Goal: Task Accomplishment & Management: Complete application form

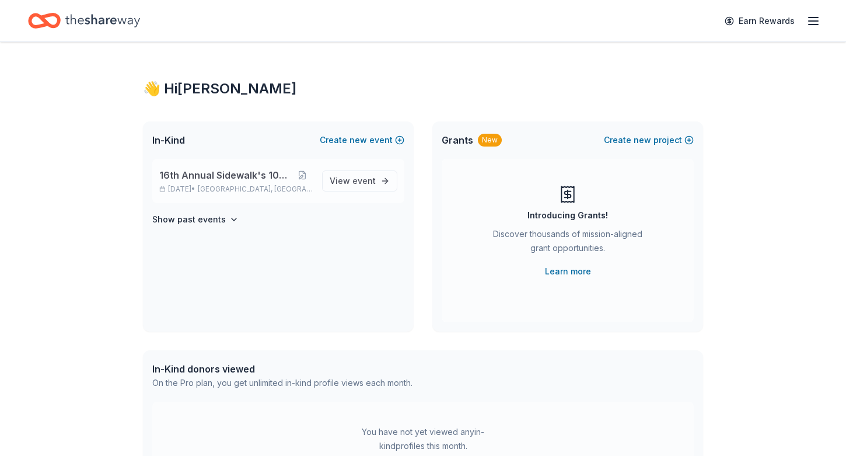
click at [281, 195] on div "16th Annual Sidewalk's 10k Party [DATE] • [GEOGRAPHIC_DATA], AL View event" at bounding box center [278, 181] width 252 height 44
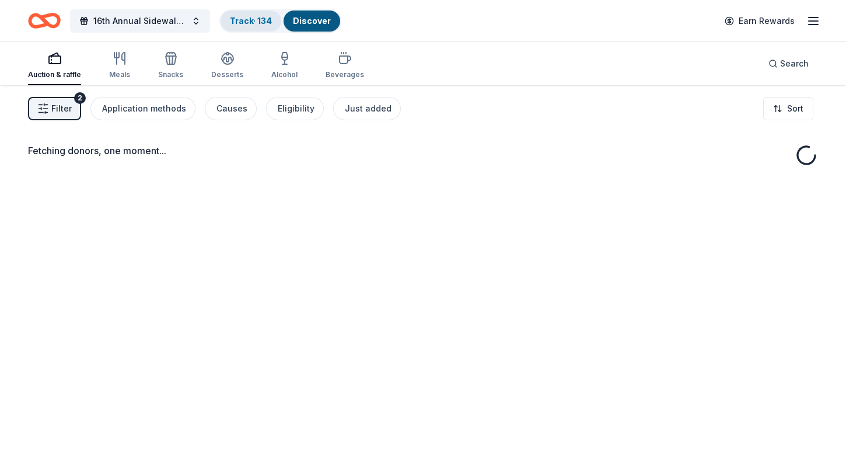
click at [248, 22] on link "Track · 134" at bounding box center [251, 21] width 42 height 10
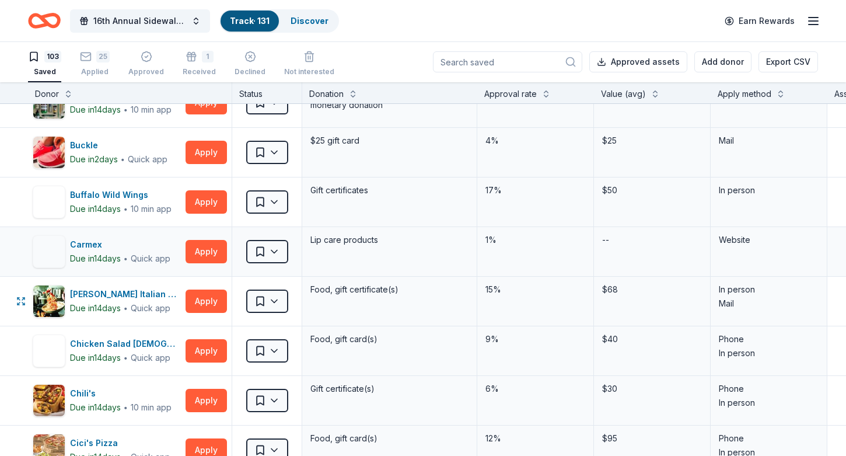
scroll to position [572, 0]
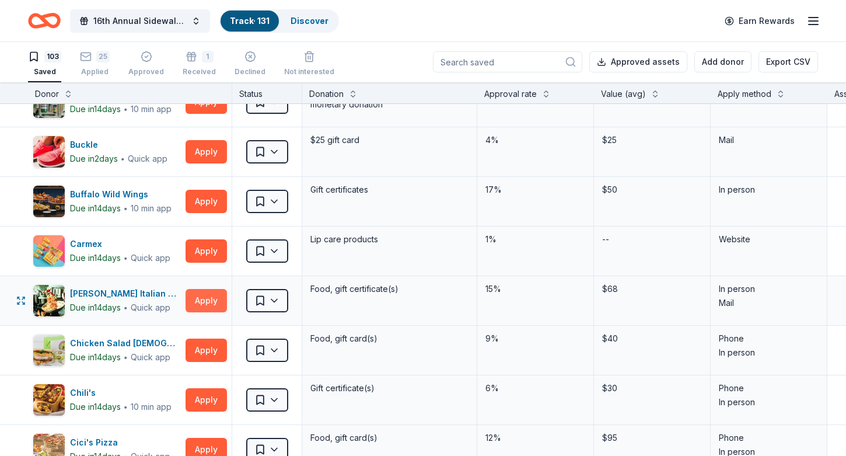
click at [204, 305] on button "Apply" at bounding box center [206, 300] width 41 height 23
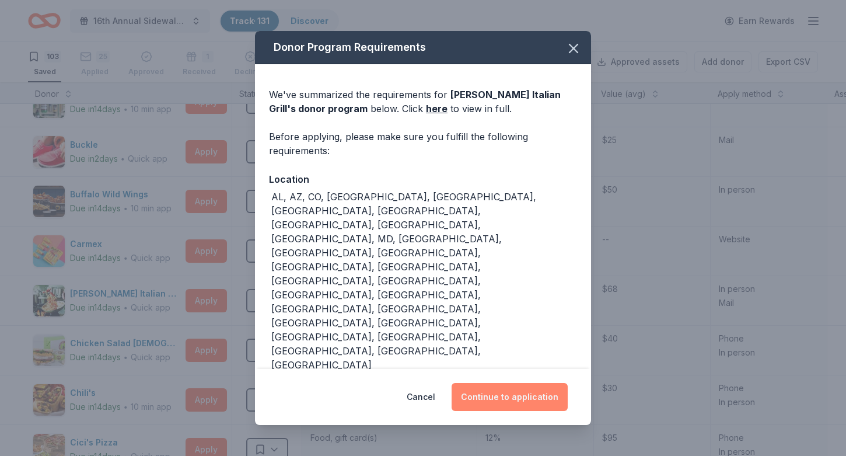
click at [496, 383] on button "Continue to application" at bounding box center [510, 397] width 116 height 28
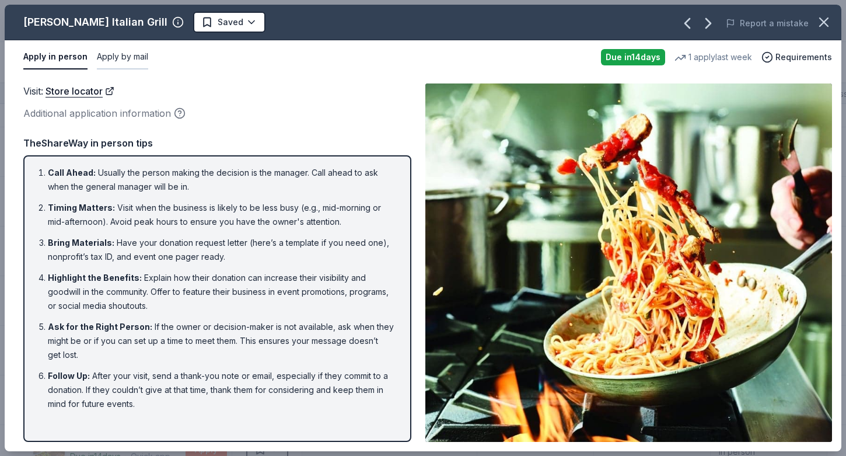
click at [118, 64] on button "Apply by mail" at bounding box center [122, 57] width 51 height 25
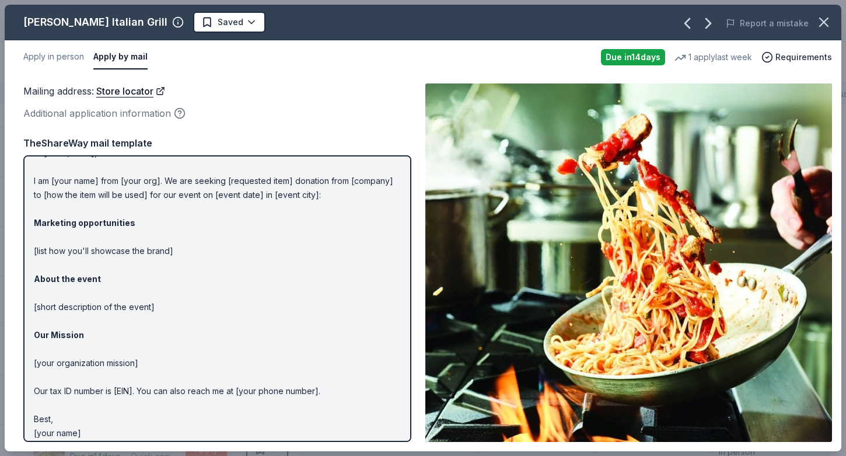
scroll to position [21, 0]
click at [825, 20] on icon "button" at bounding box center [824, 22] width 8 height 8
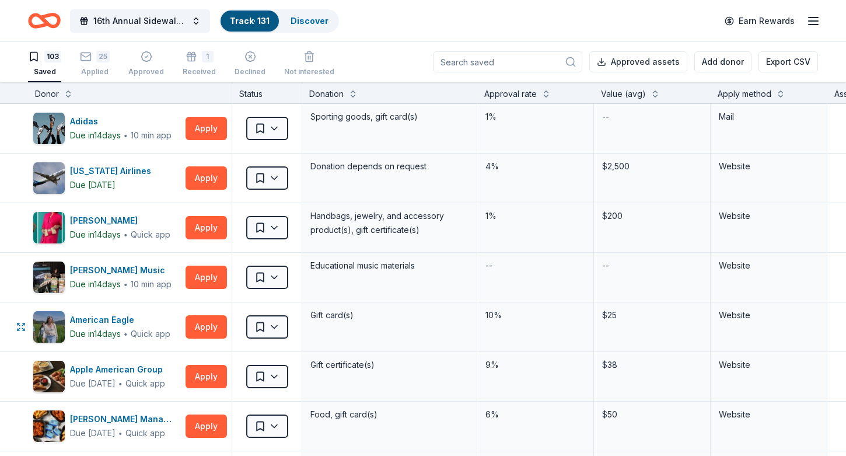
scroll to position [0, 0]
click at [72, 97] on div "Donor" at bounding box center [130, 95] width 190 height 14
click at [69, 95] on button at bounding box center [68, 94] width 9 height 12
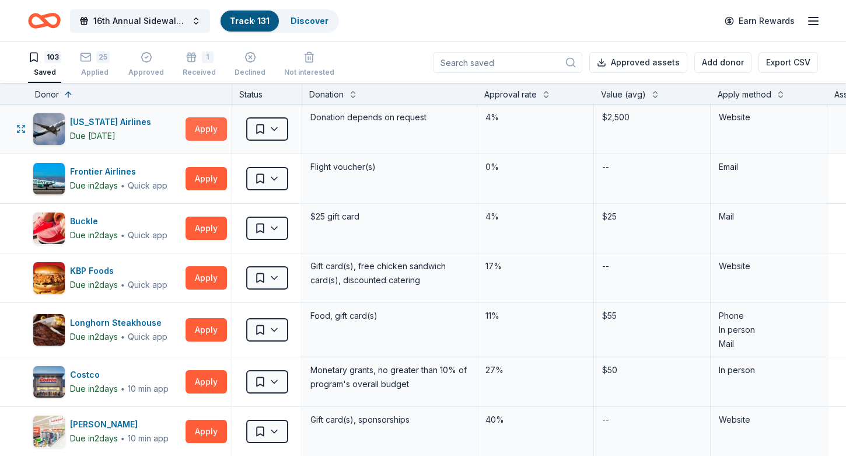
click at [211, 127] on button "Apply" at bounding box center [206, 128] width 41 height 23
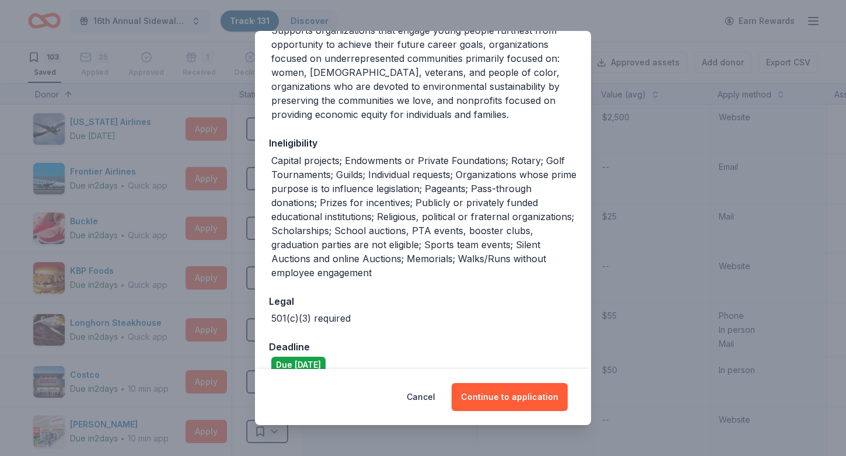
scroll to position [212, 0]
click at [426, 396] on button "Cancel" at bounding box center [421, 397] width 29 height 28
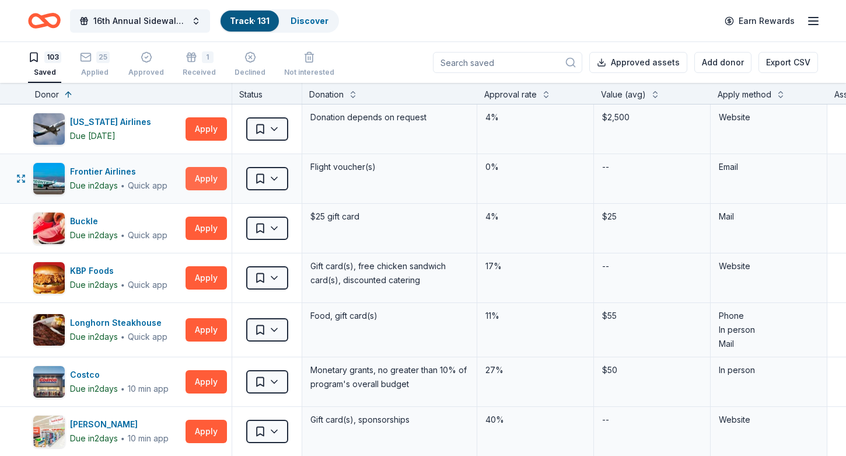
click at [198, 177] on button "Apply" at bounding box center [206, 178] width 41 height 23
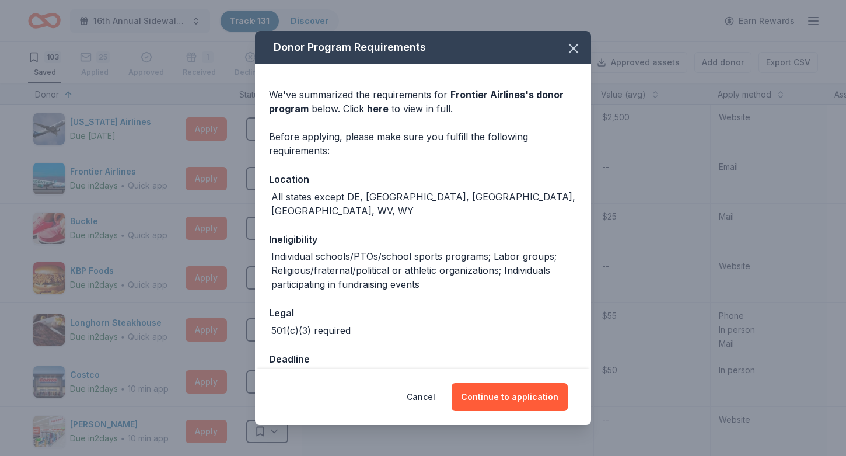
scroll to position [11, 0]
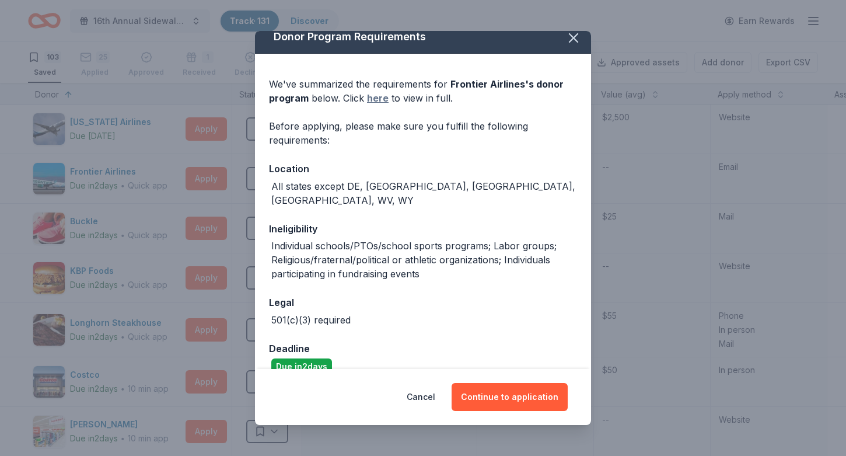
click at [377, 96] on link "here" at bounding box center [378, 98] width 22 height 14
click at [573, 45] on icon "button" at bounding box center [573, 38] width 16 height 16
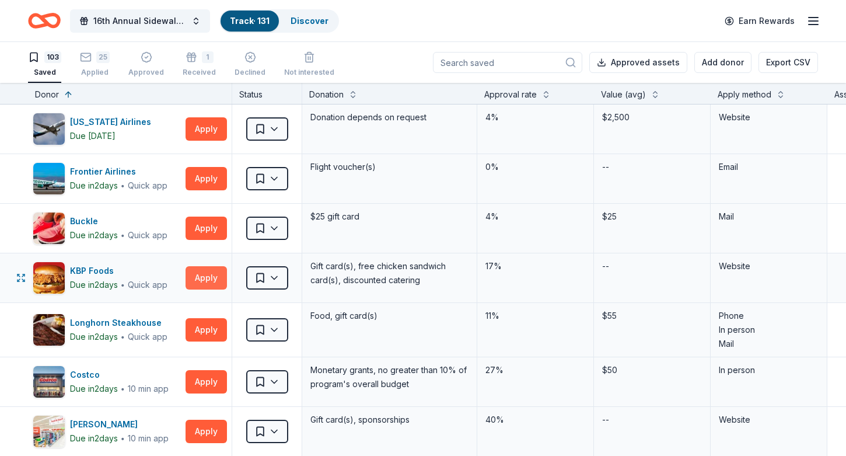
click at [194, 284] on button "Apply" at bounding box center [206, 277] width 41 height 23
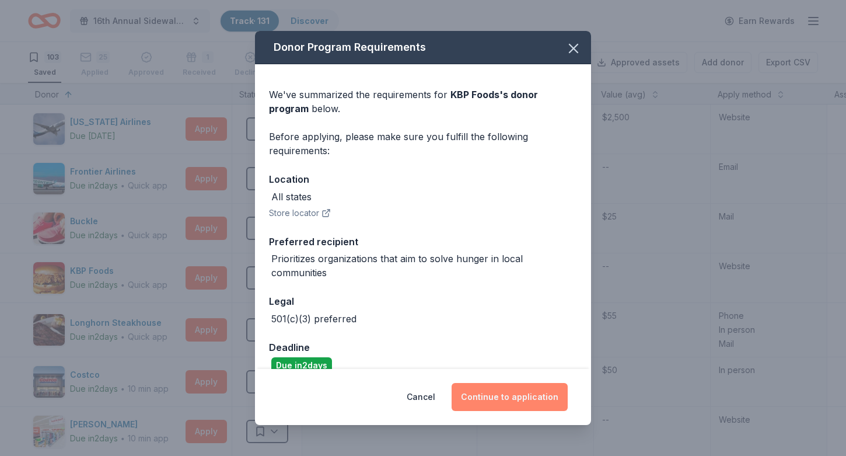
click at [503, 409] on button "Continue to application" at bounding box center [510, 397] width 116 height 28
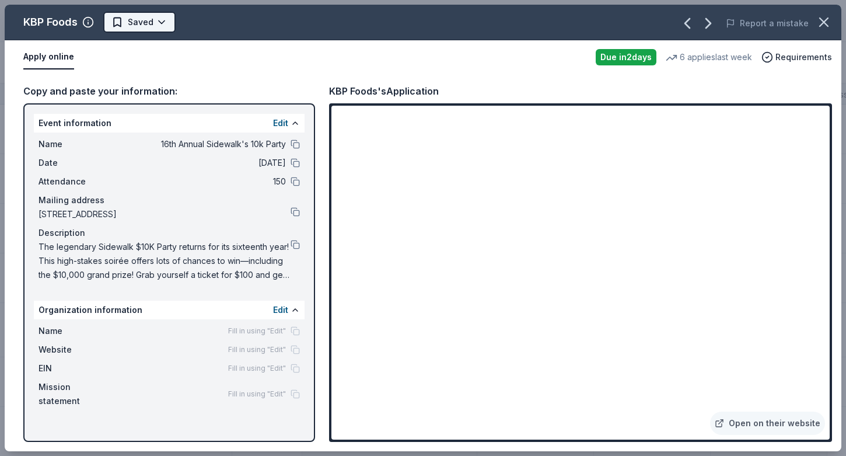
click at [163, 18] on html "16th Annual Sidewalk's 10k Party Track · 131 Discover Earn Rewards 103 Saved 25…" at bounding box center [423, 228] width 846 height 456
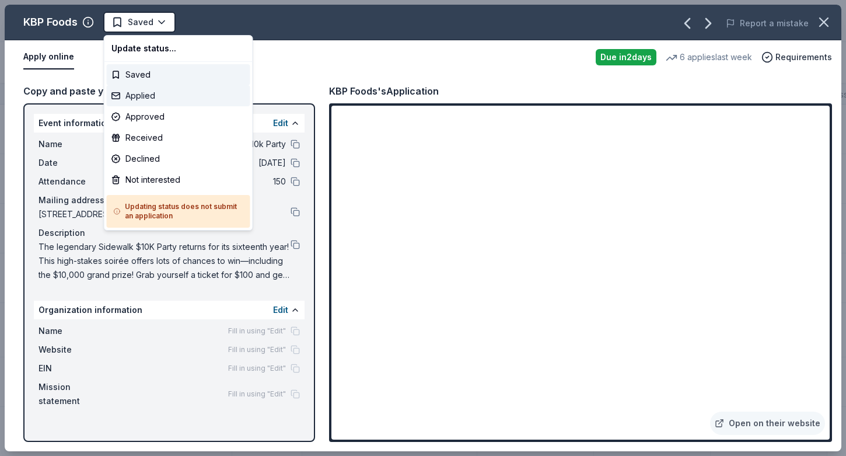
click at [155, 92] on div "Applied" at bounding box center [179, 95] width 144 height 21
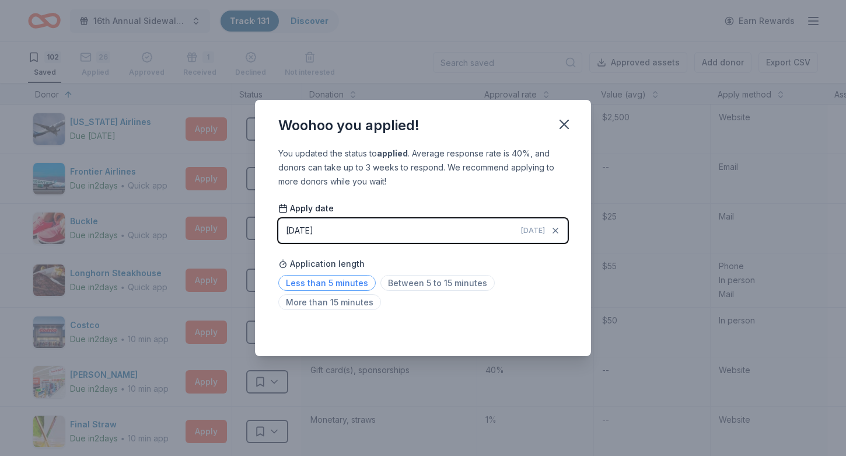
click at [338, 282] on span "Less than 5 minutes" at bounding box center [326, 283] width 97 height 16
click at [561, 139] on div "Woohoo you applied!" at bounding box center [423, 123] width 336 height 47
click at [561, 132] on button "button" at bounding box center [564, 124] width 26 height 26
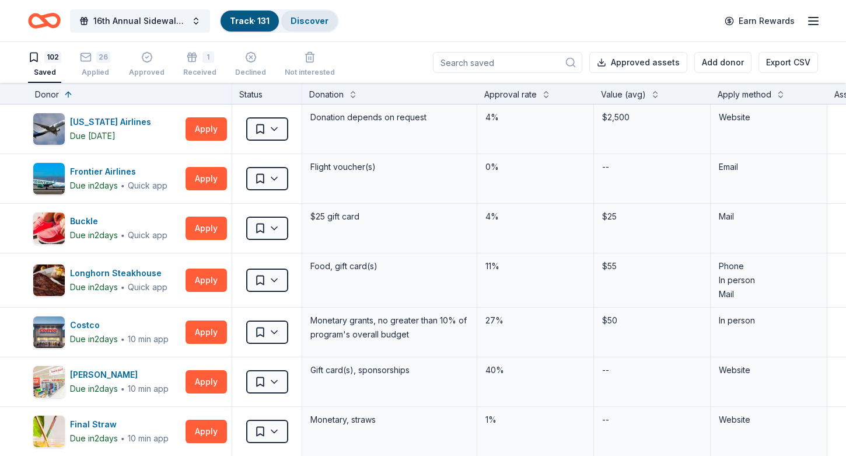
click at [298, 26] on div "Discover" at bounding box center [309, 21] width 57 height 21
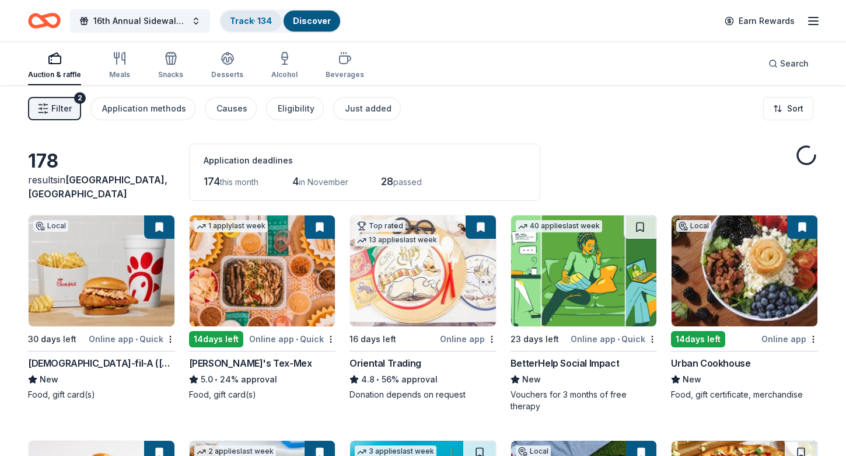
click at [258, 15] on div "Track · 134" at bounding box center [251, 21] width 61 height 21
click at [249, 25] on link "Track · 134" at bounding box center [251, 21] width 42 height 10
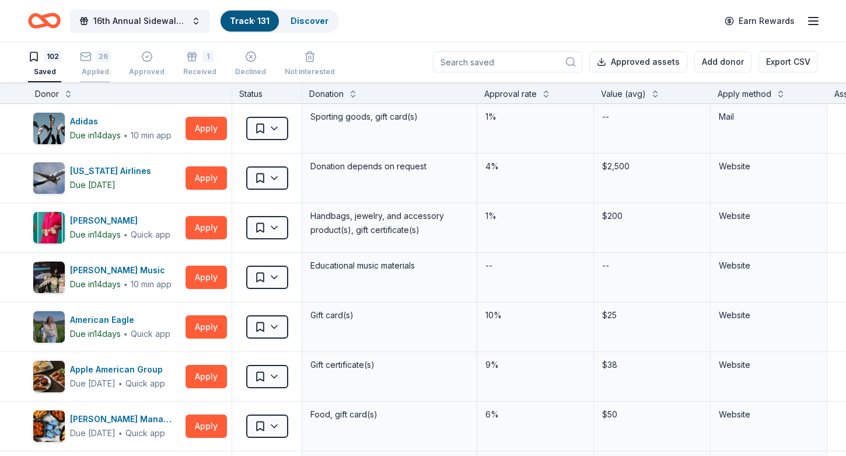
click at [98, 59] on div "26" at bounding box center [103, 57] width 14 height 12
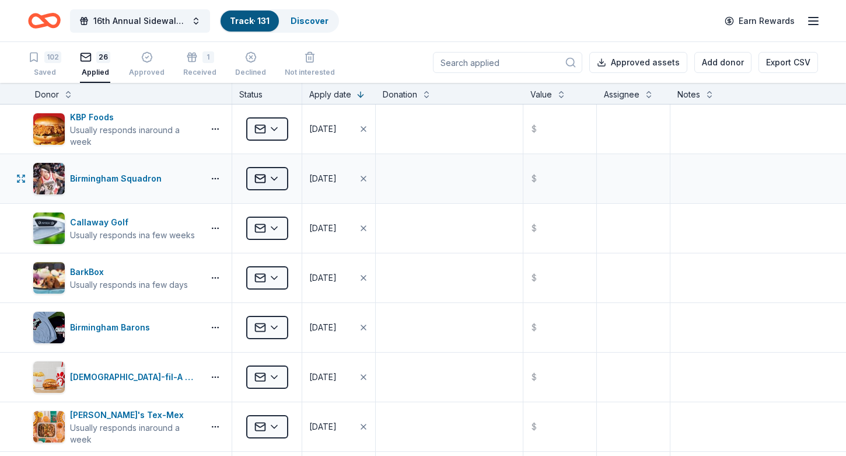
click at [266, 179] on html "16th Annual Sidewalk's 10k Party Track · 131 Discover Earn Rewards 102 Saved 26…" at bounding box center [423, 228] width 846 height 456
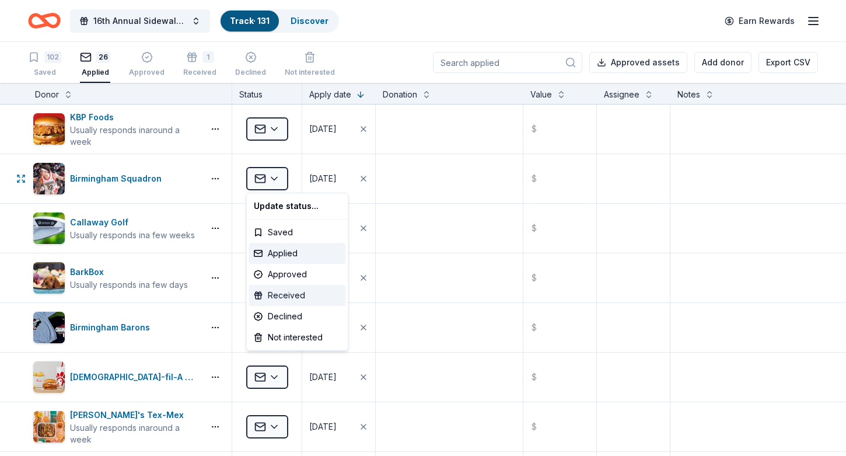
click at [283, 295] on div "Received" at bounding box center [297, 295] width 97 height 21
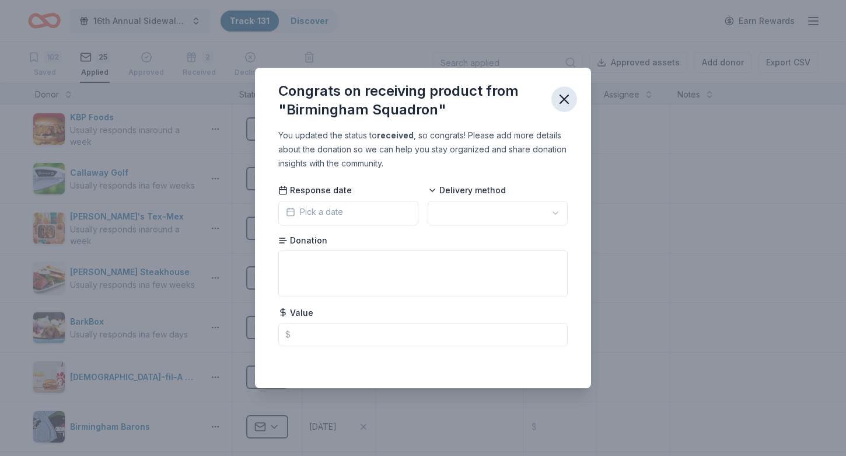
click at [571, 95] on icon "button" at bounding box center [564, 99] width 16 height 16
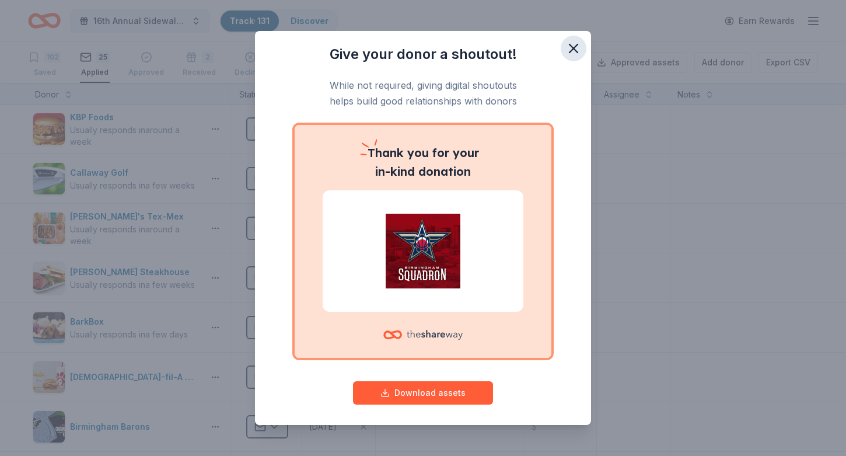
click at [571, 47] on icon "button" at bounding box center [573, 48] width 8 height 8
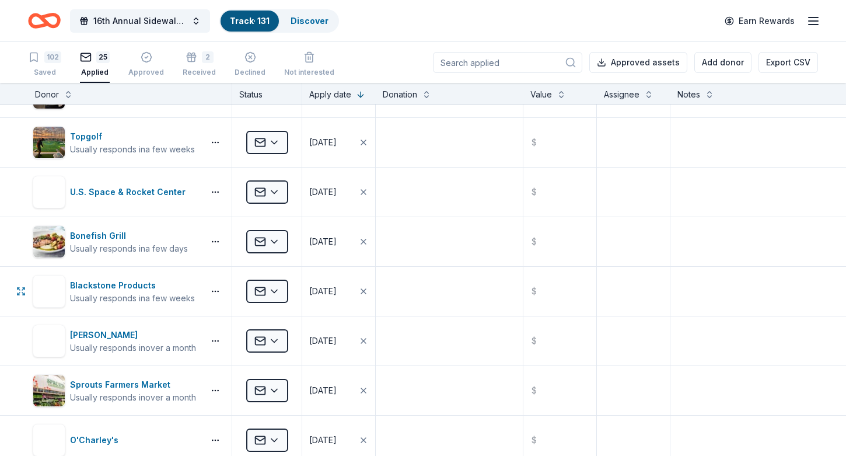
scroll to position [435, 0]
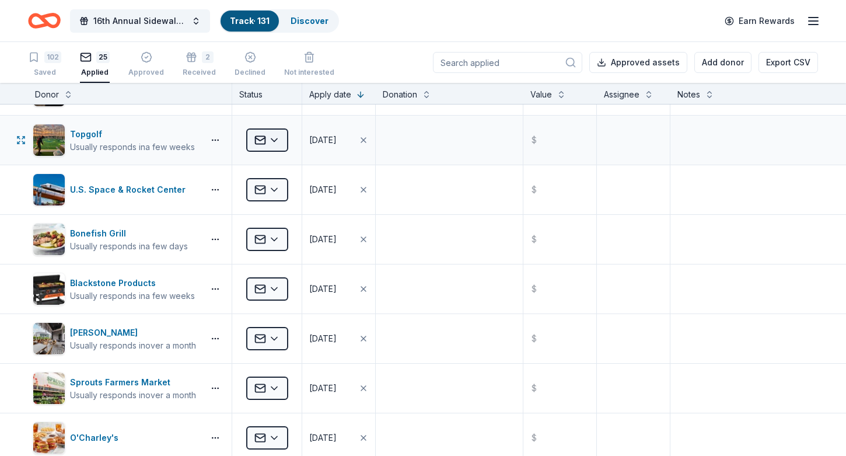
click at [278, 145] on html "16th Annual Sidewalk's 10k Party Track · 131 Discover Earn Rewards 102 Saved 25…" at bounding box center [423, 228] width 846 height 456
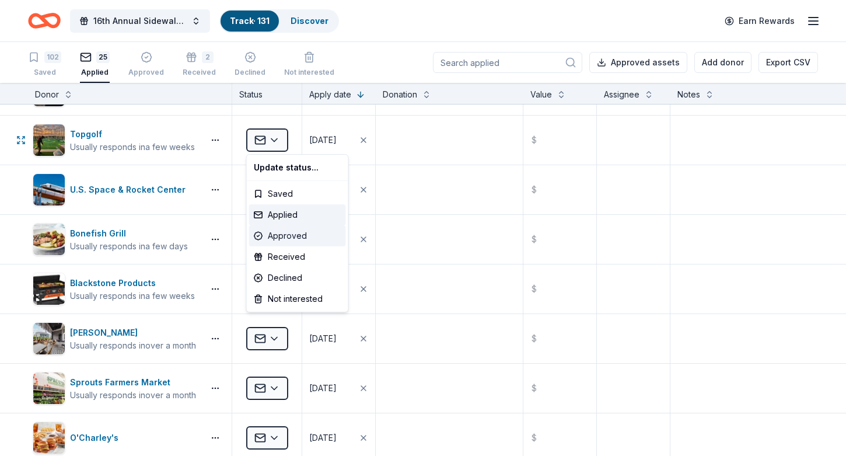
click at [294, 234] on div "Approved" at bounding box center [297, 235] width 97 height 21
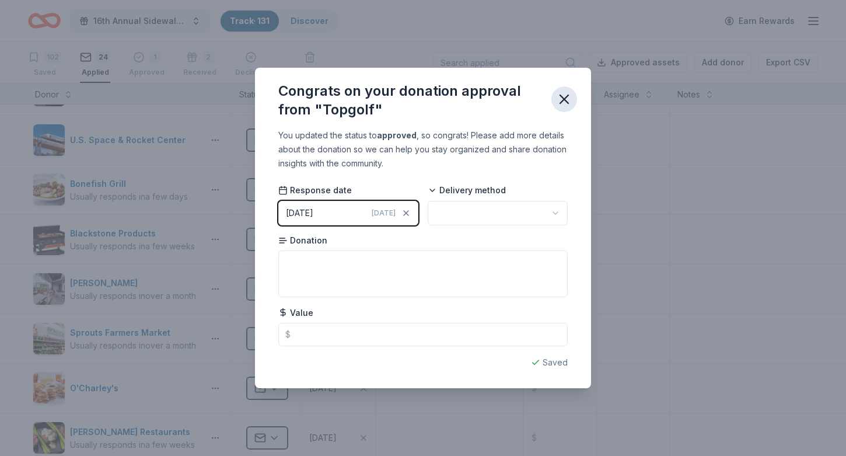
click at [566, 100] on icon "button" at bounding box center [564, 99] width 16 height 16
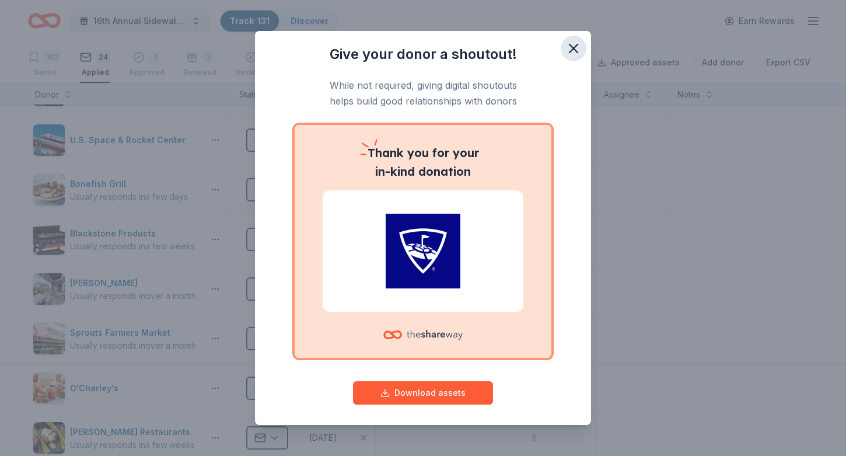
click at [582, 50] on button "button" at bounding box center [574, 49] width 26 height 26
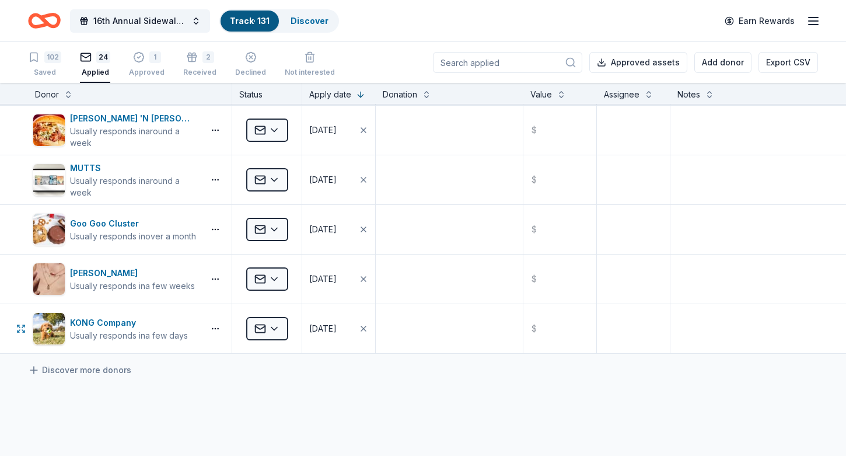
scroll to position [945, 0]
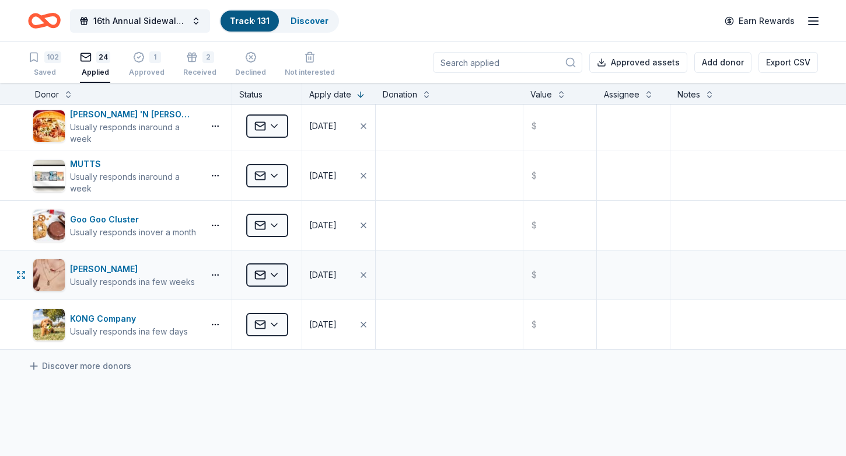
click at [276, 277] on html "16th Annual Sidewalk's 10k Party Track · 131 Discover Earn Rewards 102 Saved 24…" at bounding box center [423, 228] width 846 height 456
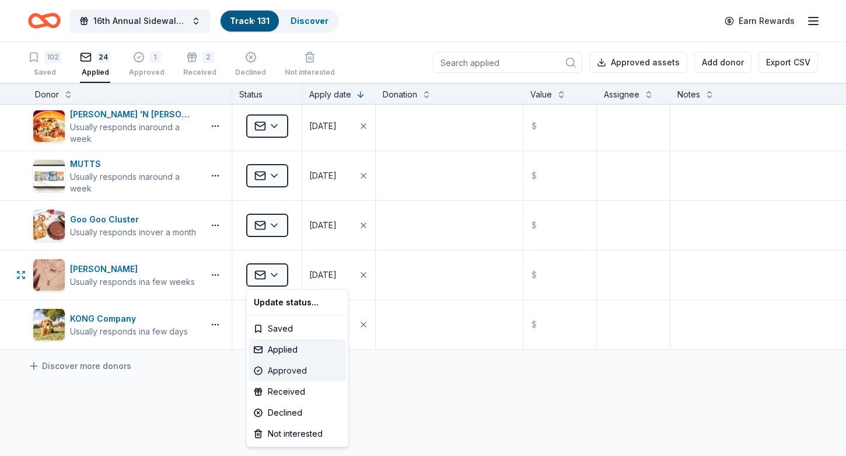
click at [282, 375] on div "Approved" at bounding box center [297, 370] width 97 height 21
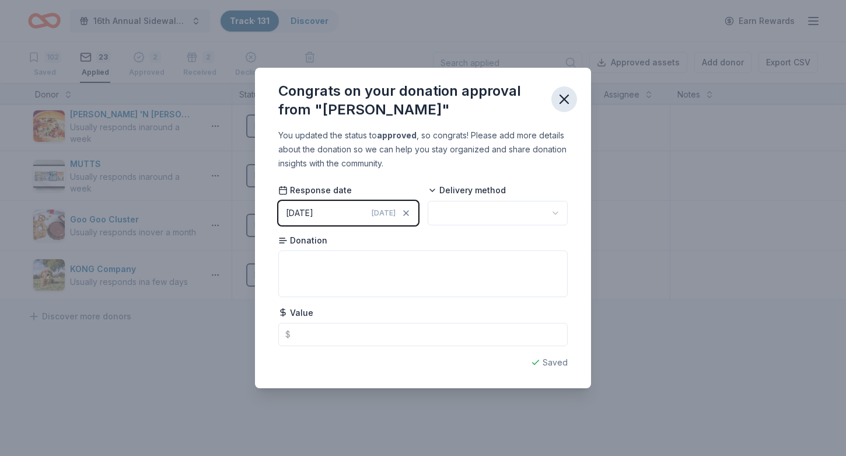
click at [566, 96] on icon "button" at bounding box center [564, 99] width 8 height 8
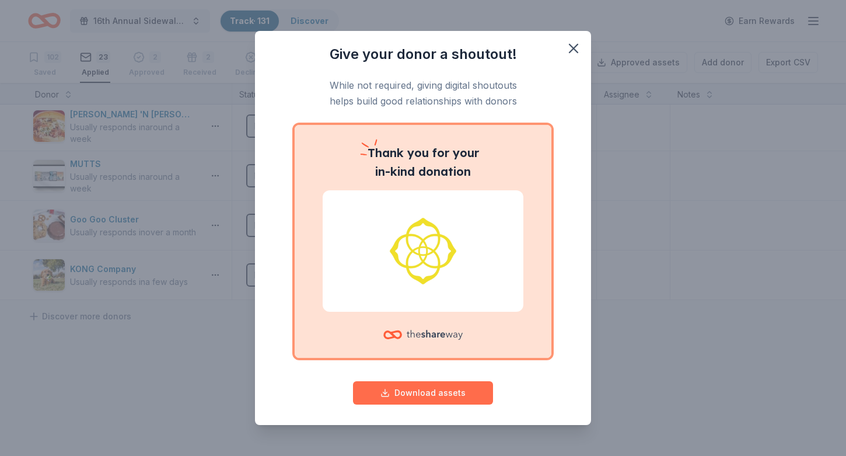
click at [412, 390] on button "Download assets" at bounding box center [423, 392] width 140 height 23
click at [585, 55] on span at bounding box center [574, 49] width 26 height 26
click at [576, 49] on icon "button" at bounding box center [573, 48] width 16 height 16
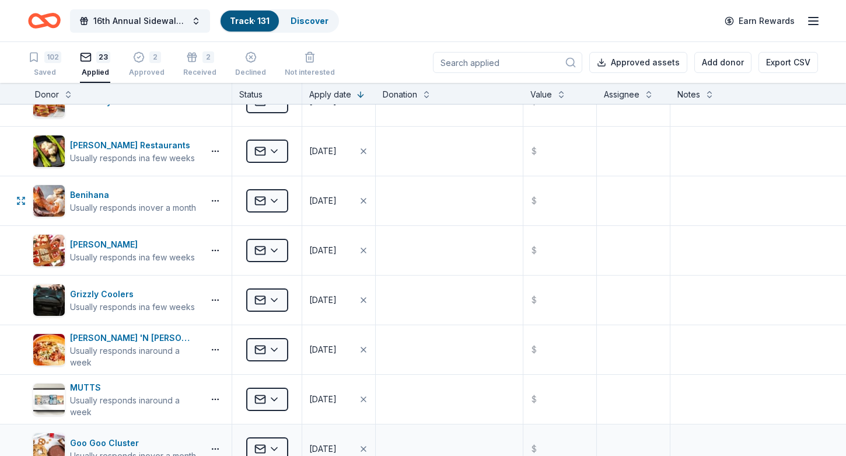
scroll to position [701, 0]
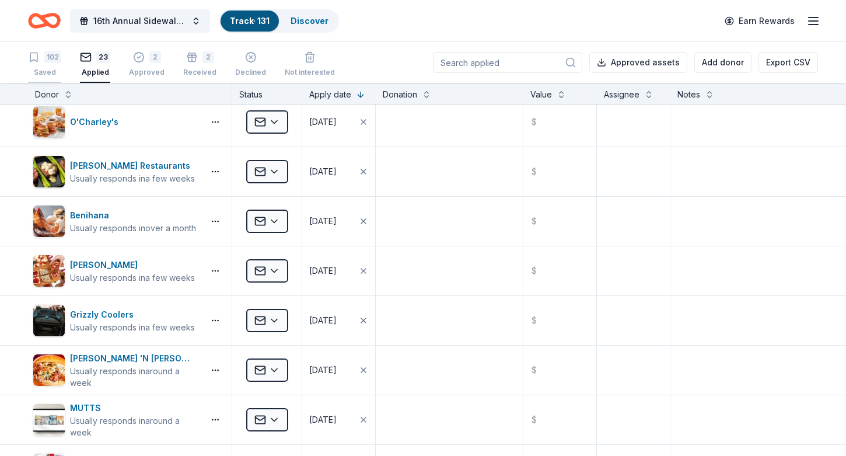
click at [49, 54] on div "102" at bounding box center [52, 57] width 17 height 12
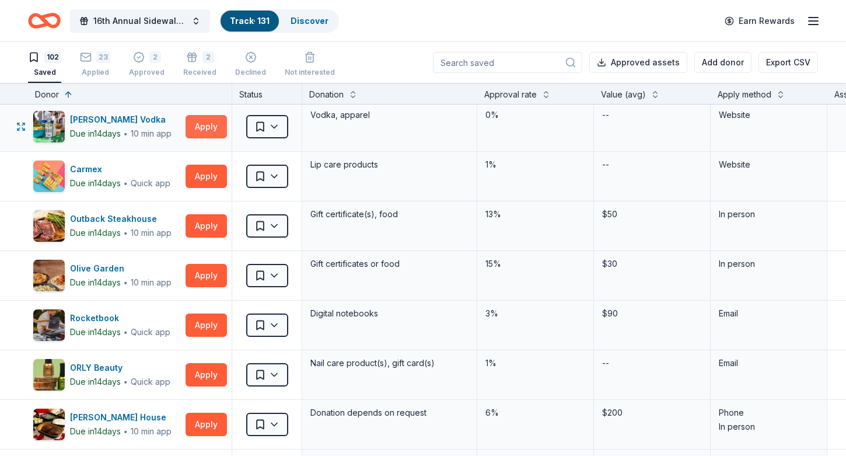
click at [202, 126] on button "Apply" at bounding box center [206, 126] width 41 height 23
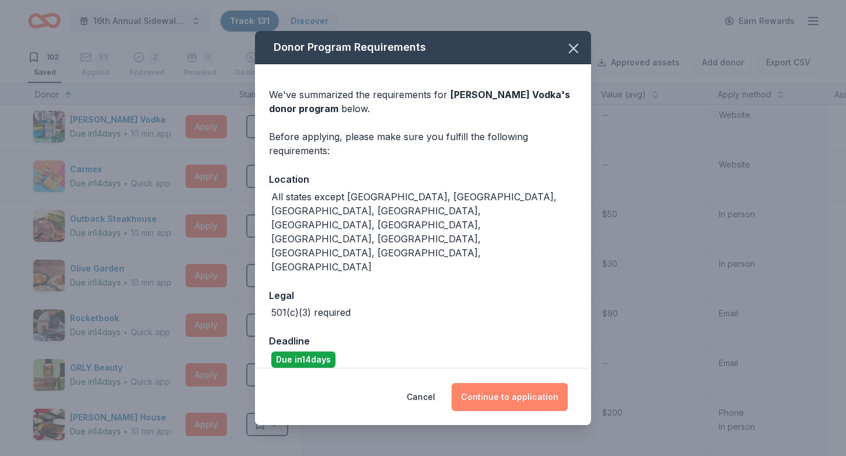
click at [506, 383] on button "Continue to application" at bounding box center [510, 397] width 116 height 28
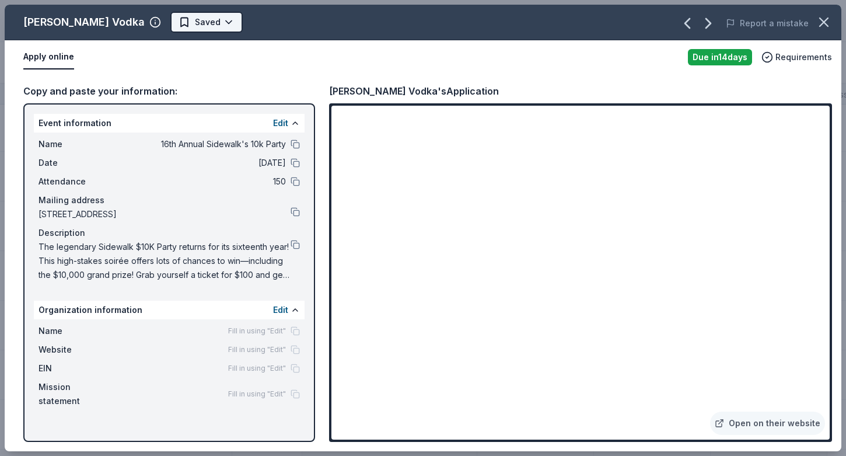
click at [154, 11] on html "16th Annual Sidewalk's 10k Party Track · 131 Discover Earn Rewards 102 Saved 23…" at bounding box center [423, 228] width 846 height 456
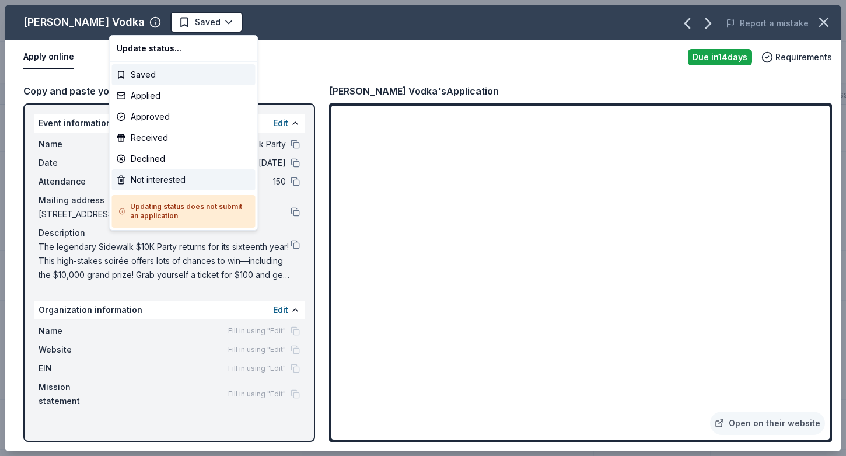
click at [165, 171] on div "Not interested" at bounding box center [184, 179] width 144 height 21
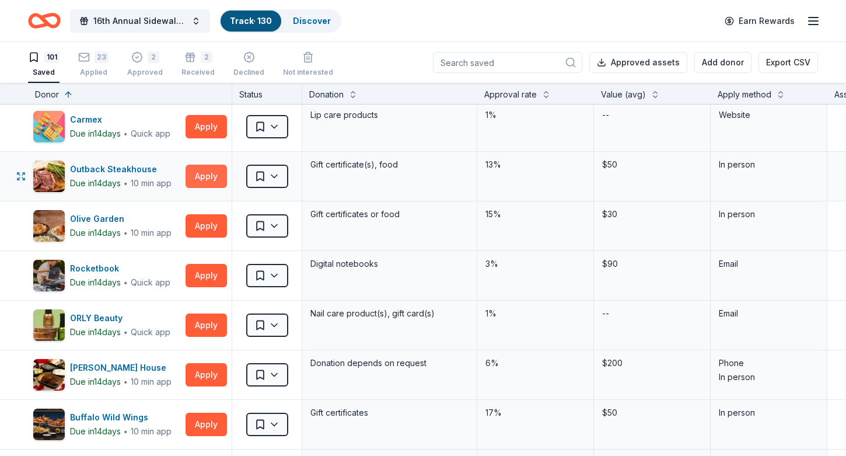
click at [218, 184] on button "Apply" at bounding box center [206, 176] width 41 height 23
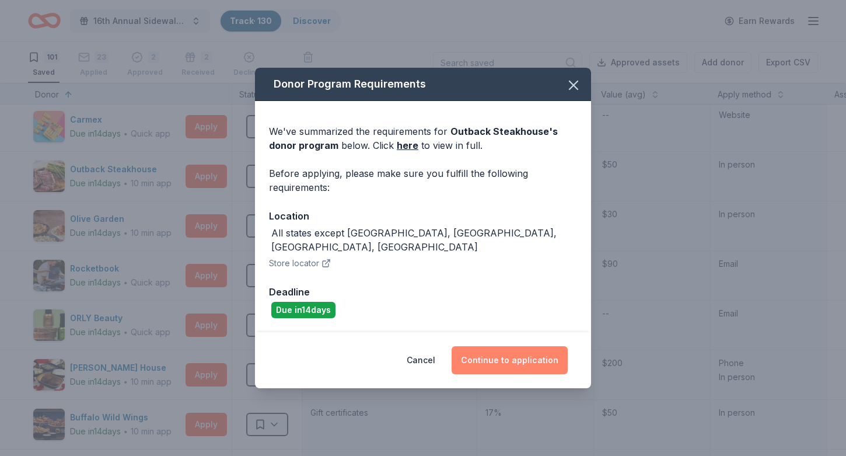
click at [494, 351] on button "Continue to application" at bounding box center [510, 360] width 116 height 28
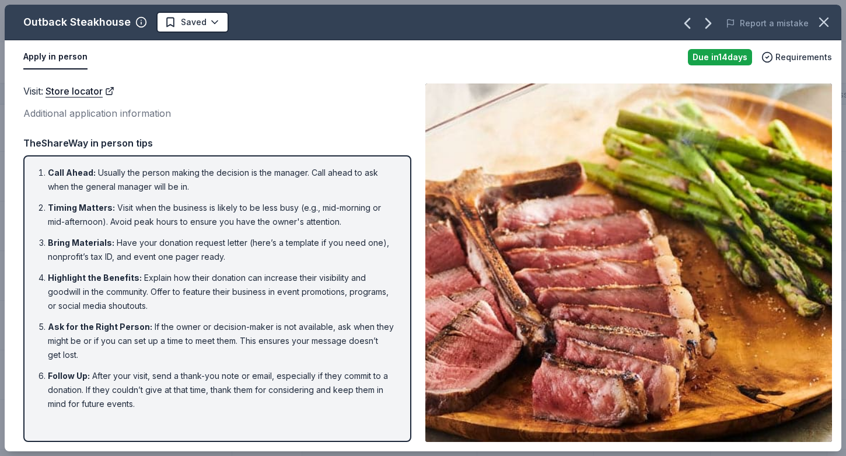
scroll to position [1, 0]
click at [828, 14] on icon "button" at bounding box center [824, 22] width 16 height 16
